Goal: Go to known website: Access a specific website the user already knows

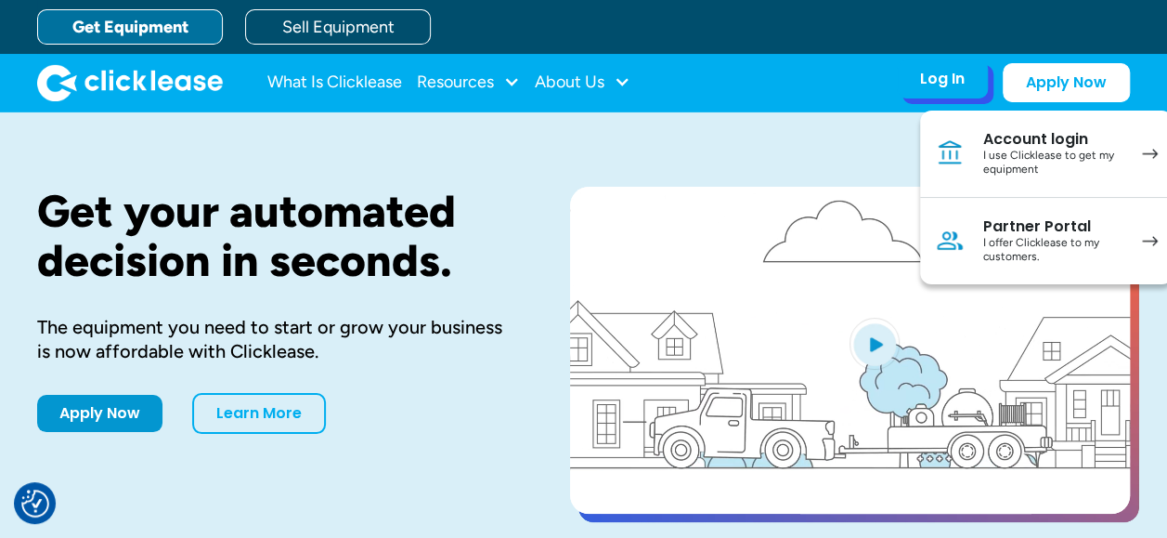
click at [1004, 232] on div "Partner Portal" at bounding box center [1054, 226] width 140 height 19
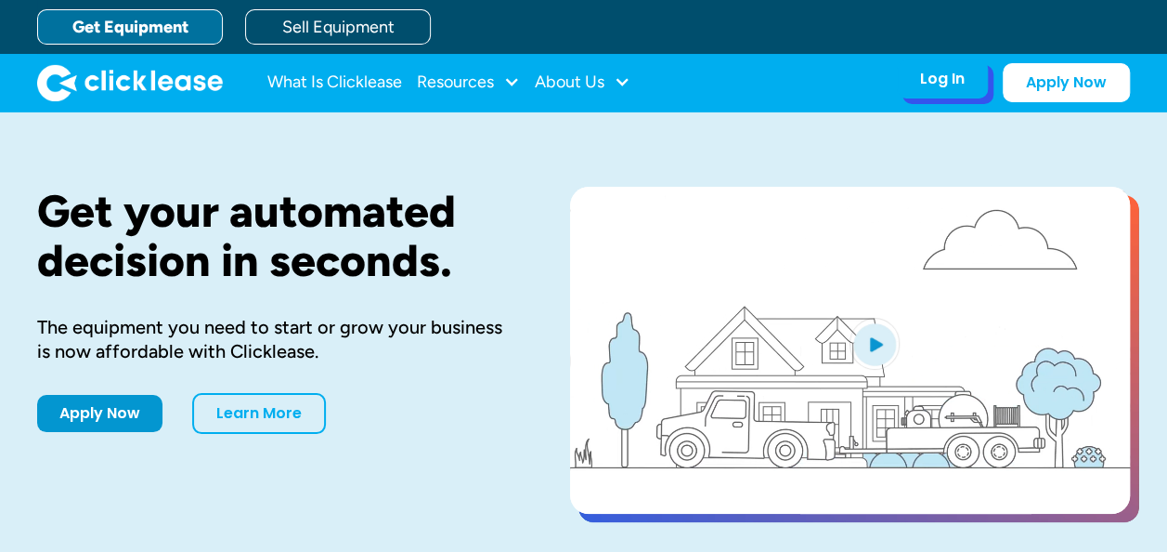
click at [960, 98] on div "Log In Account login I use Clicklease to get my equipment Partner Portal I offe…" at bounding box center [942, 78] width 91 height 39
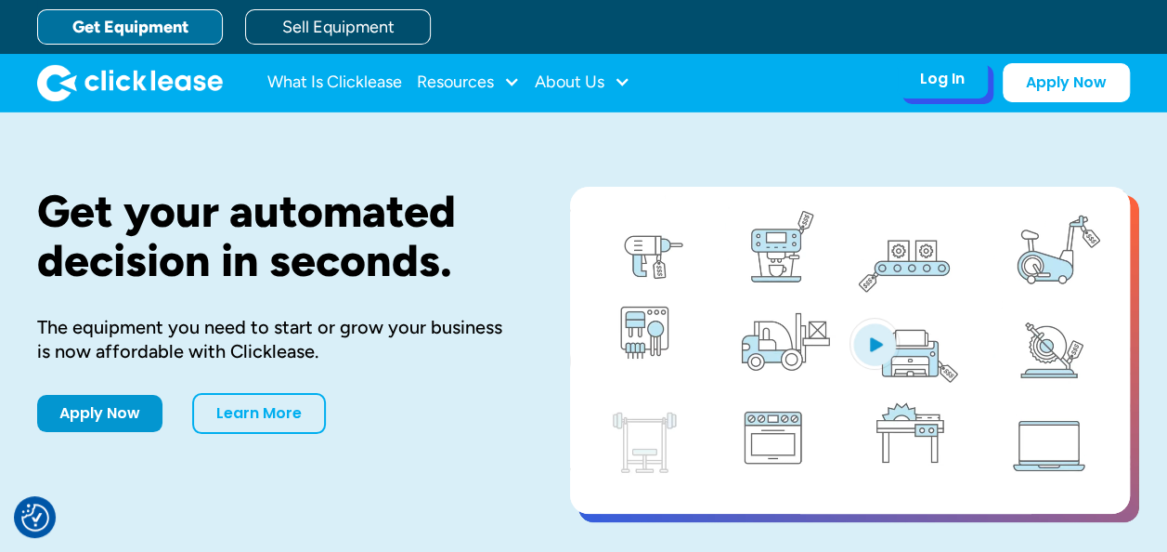
click at [913, 85] on div "Log In Account login I use Clicklease to get my equipment Partner Portal I offe…" at bounding box center [942, 78] width 91 height 39
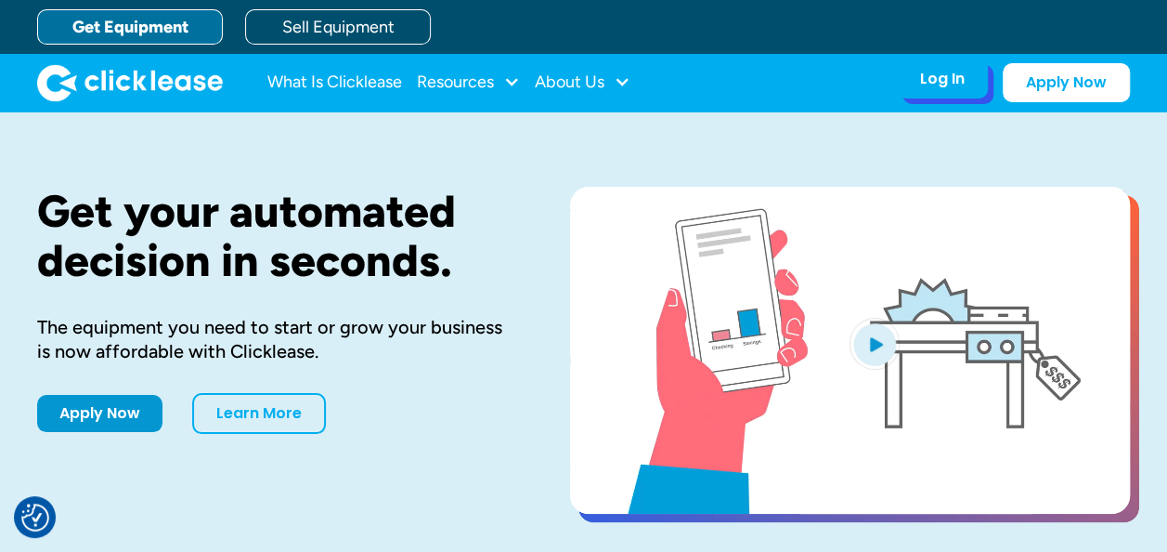
click at [938, 85] on div "Log In" at bounding box center [942, 79] width 45 height 19
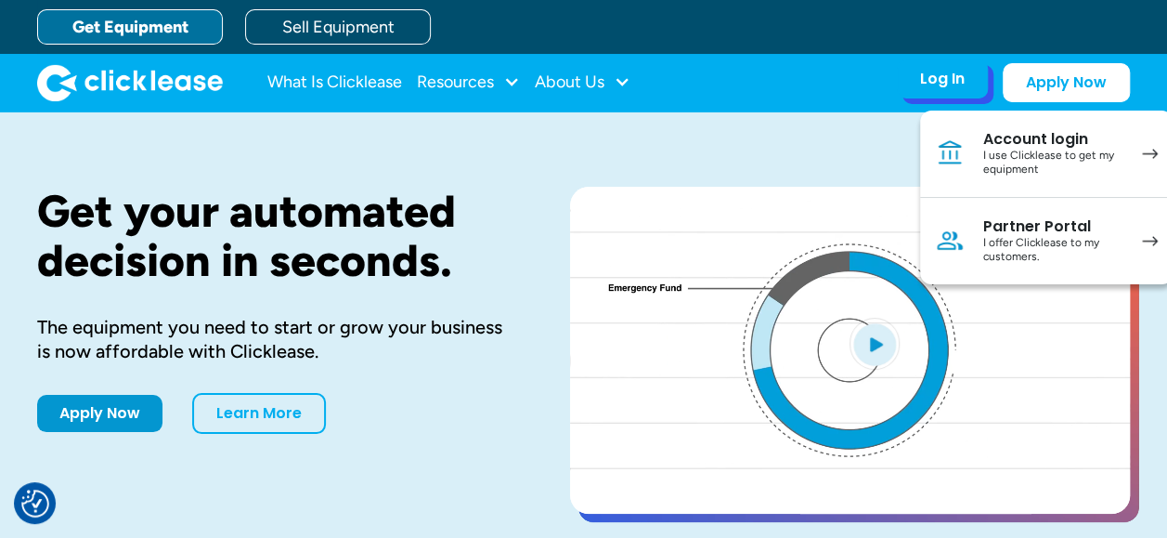
click at [1036, 247] on div "I offer Clicklease to my customers." at bounding box center [1054, 250] width 140 height 29
